Goal: Information Seeking & Learning: Learn about a topic

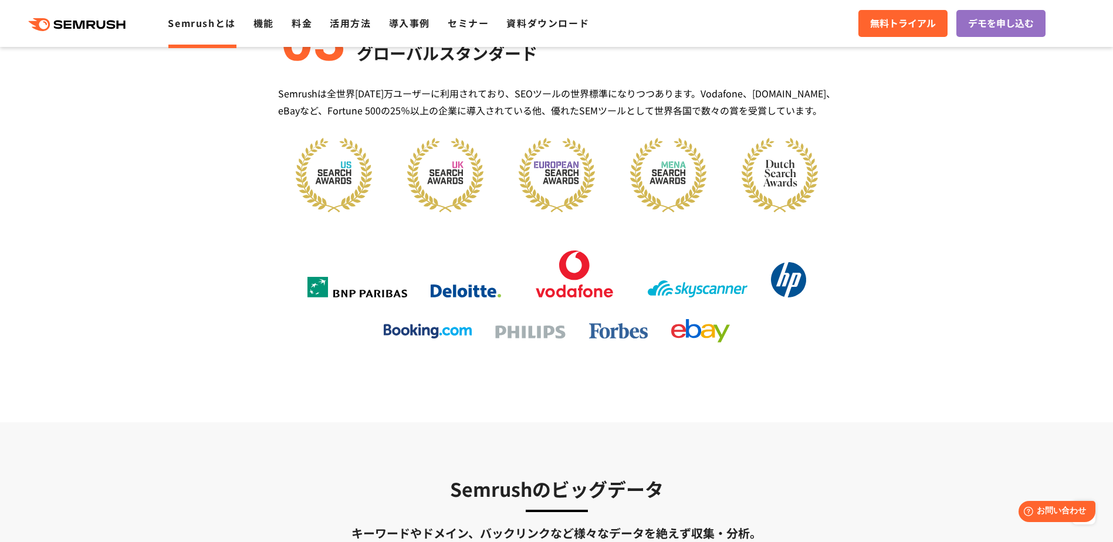
click at [199, 28] on link "Semrushとは" at bounding box center [201, 23] width 67 height 14
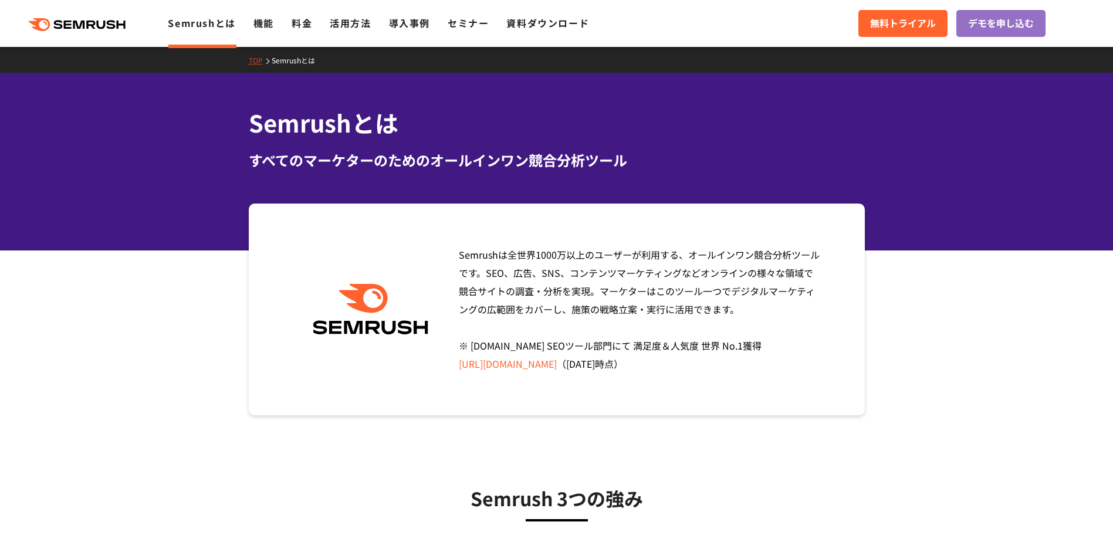
drag, startPoint x: 737, startPoint y: 399, endPoint x: 735, endPoint y: 200, distance: 198.4
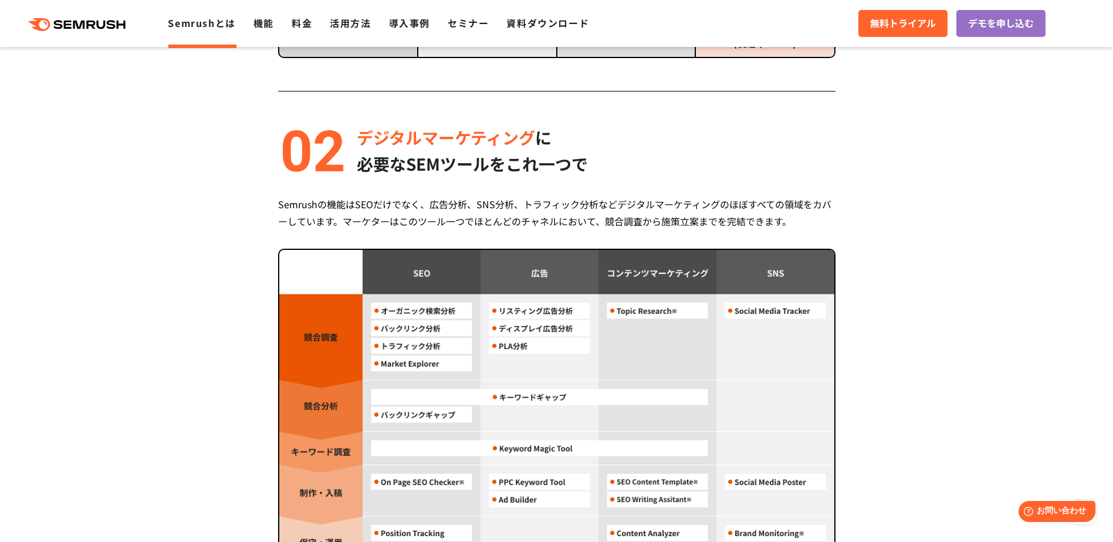
click at [106, 257] on section "Semrush 3つの強み 圧倒的コストパフォーマンス 月額 $139.95 〜利用可能 (税込 $153.95) Semrushは月額$139.95(税込 …" at bounding box center [556, 310] width 1113 height 1482
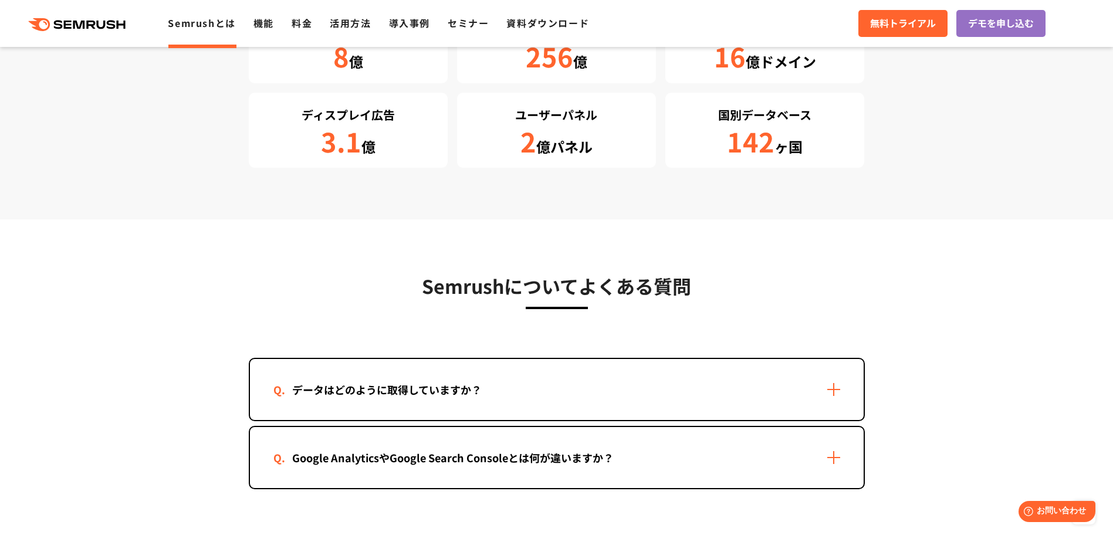
scroll to position [2813, 0]
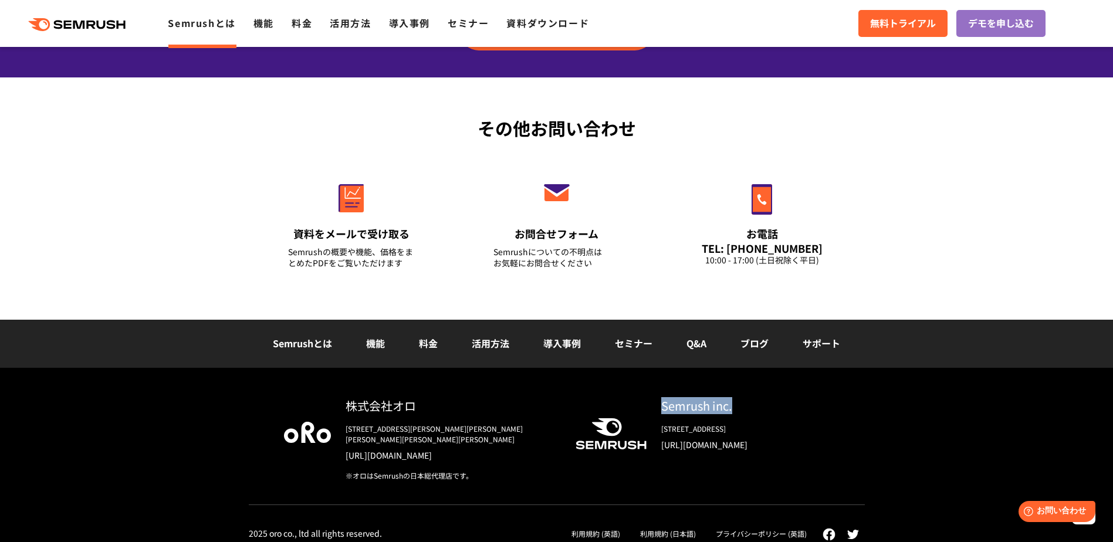
drag, startPoint x: 662, startPoint y: 409, endPoint x: 745, endPoint y: 408, distance: 83.4
click at [745, 408] on div "Semrush inc." at bounding box center [745, 405] width 168 height 17
copy div "Semrush inc."
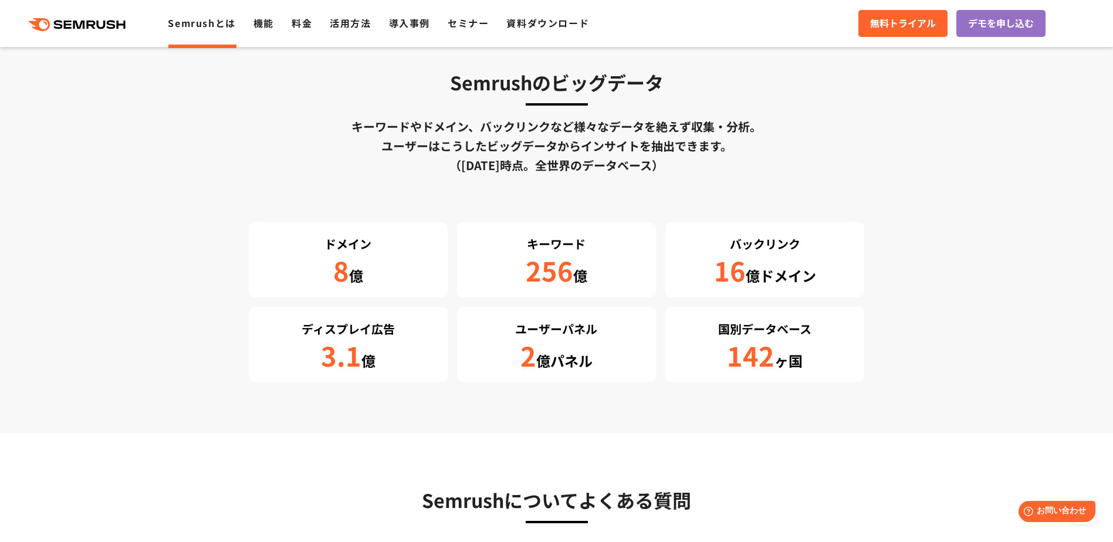
scroll to position [1837, 0]
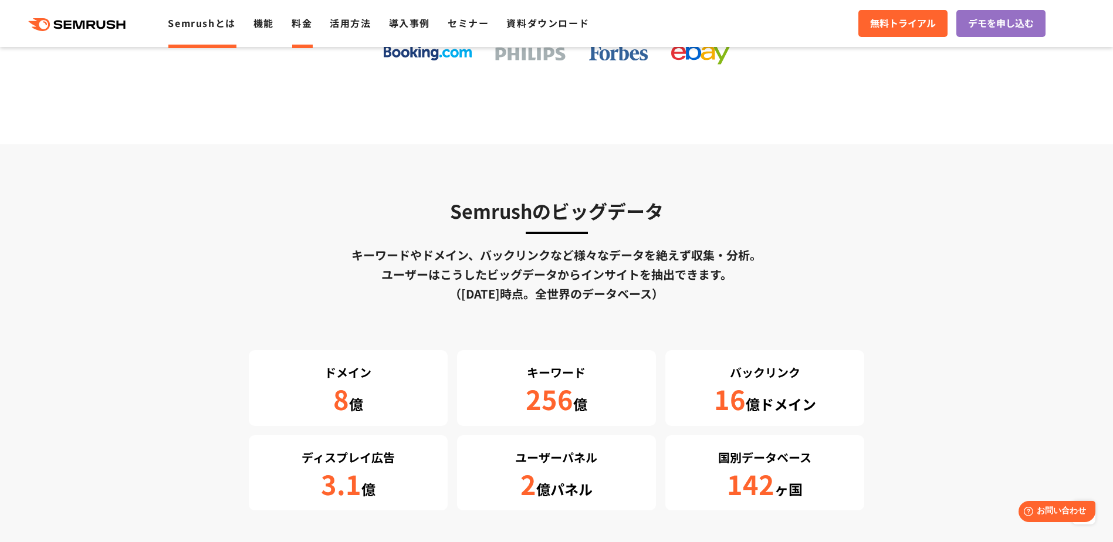
click link "料金"
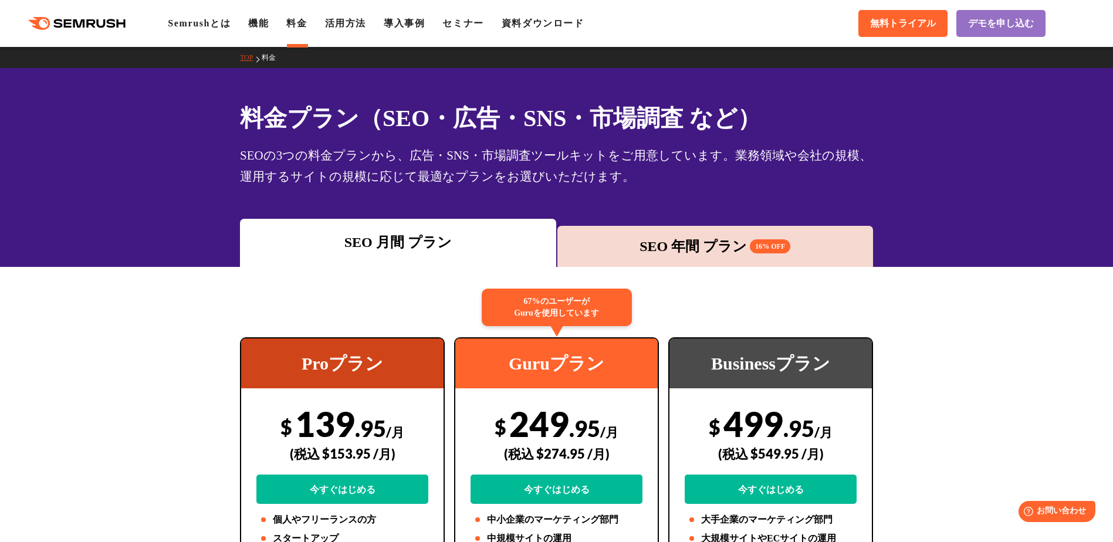
click at [794, 250] on div "SEO 年間 プラン 16% OFF" at bounding box center [715, 246] width 305 height 21
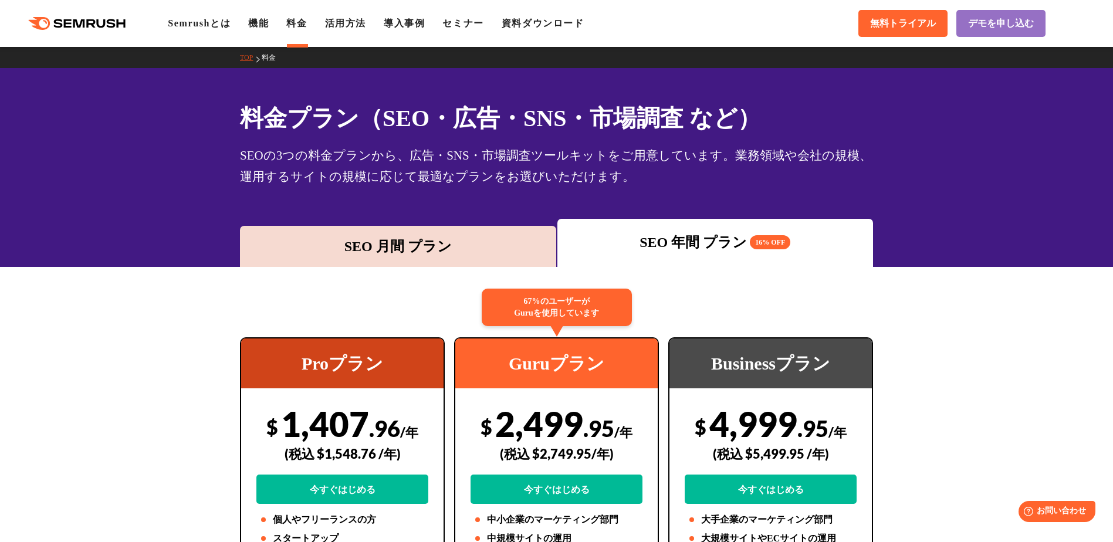
click at [739, 26] on div ".cls {fill: #FF642D;} .cls {fill: #FF642D;} Semrushとは 機能 料金 活用方法 導入事例 セミナー 資料ダウ…" at bounding box center [556, 23] width 1113 height 35
click at [479, 262] on div "SEO 月間 プラン" at bounding box center [398, 246] width 316 height 41
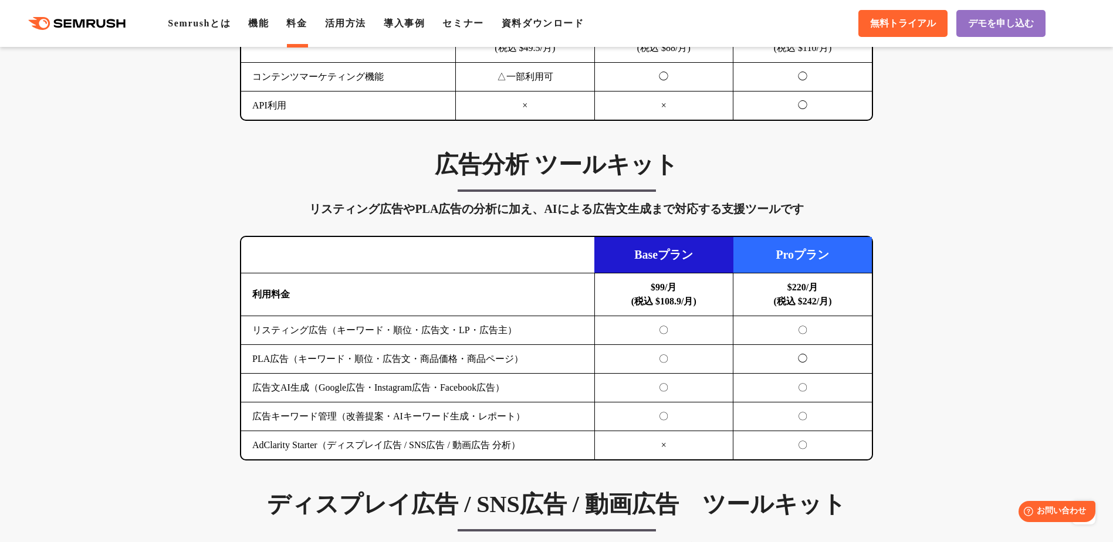
scroll to position [1141, 0]
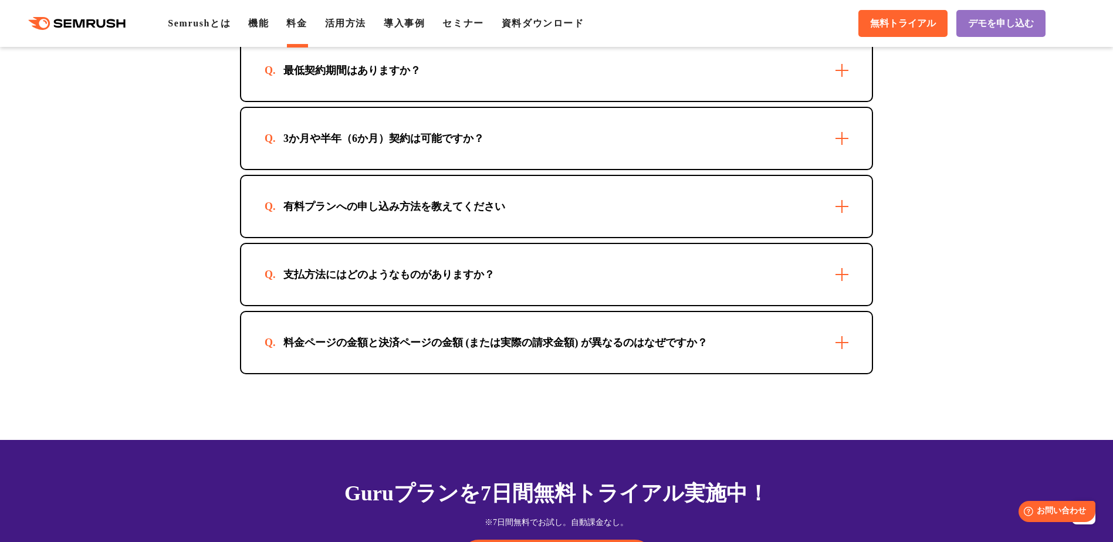
scroll to position [3430, 0]
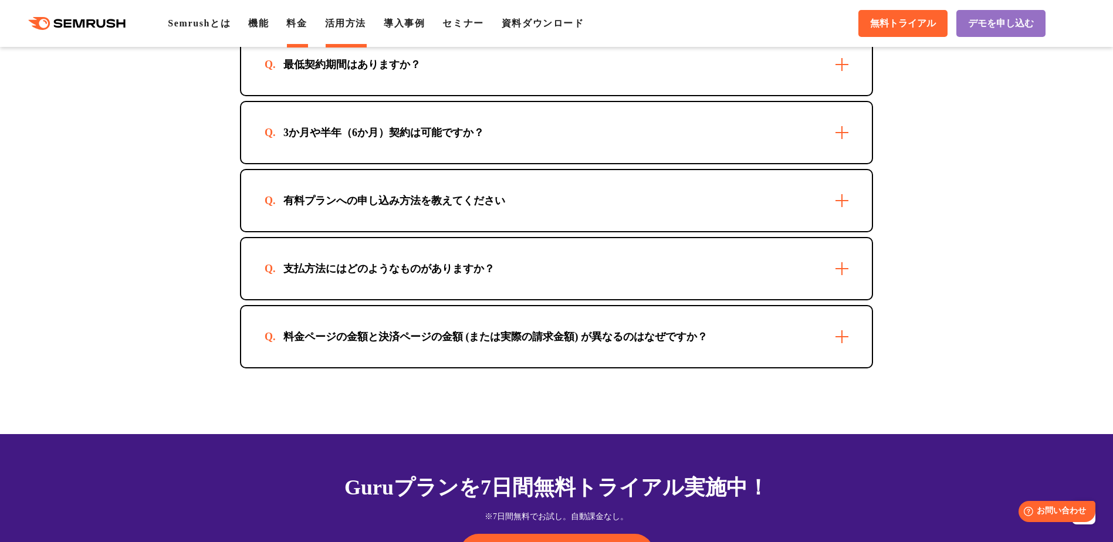
click at [348, 22] on link "活用方法" at bounding box center [345, 23] width 41 height 10
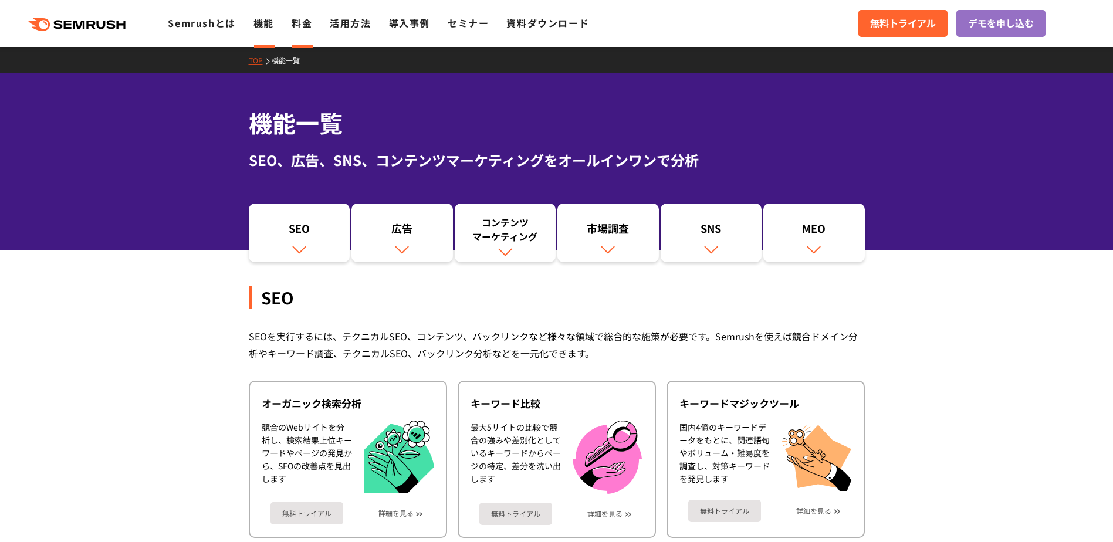
click at [292, 21] on li "料金" at bounding box center [302, 23] width 21 height 15
click at [303, 23] on link "料金" at bounding box center [302, 23] width 21 height 14
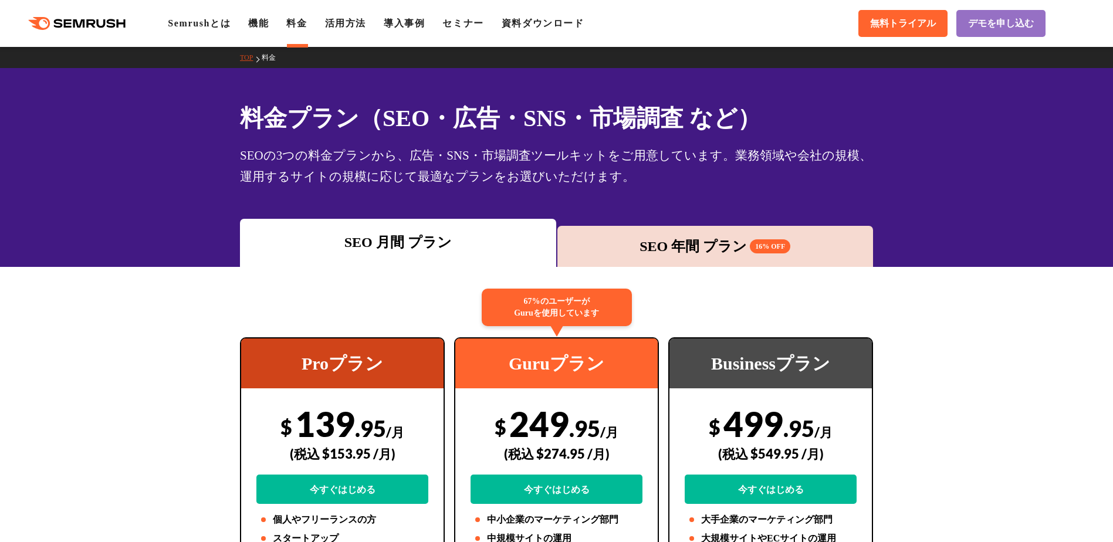
click at [1014, 224] on div "SEO 月間 プラン SEO 年間 プラン 16% OFF" at bounding box center [556, 243] width 1113 height 48
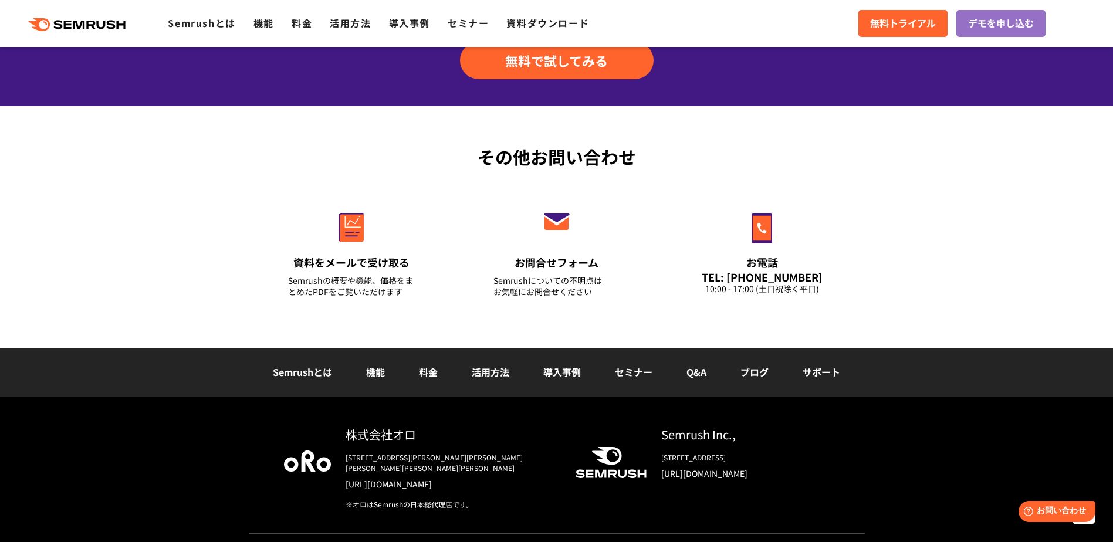
scroll to position [2762, 0]
